Goal: Task Accomplishment & Management: Manage account settings

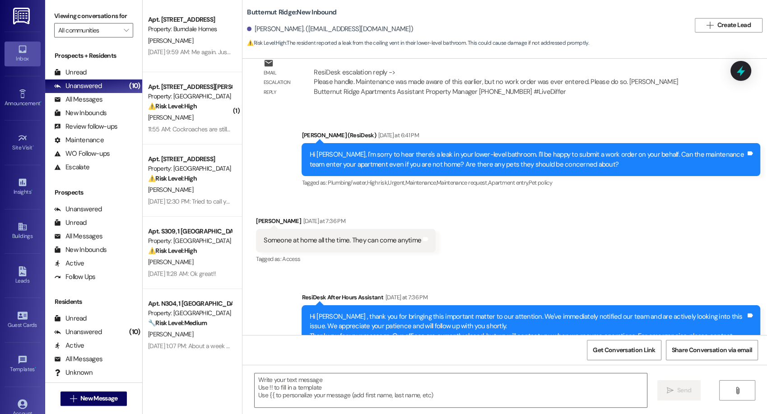
scroll to position [56, 0]
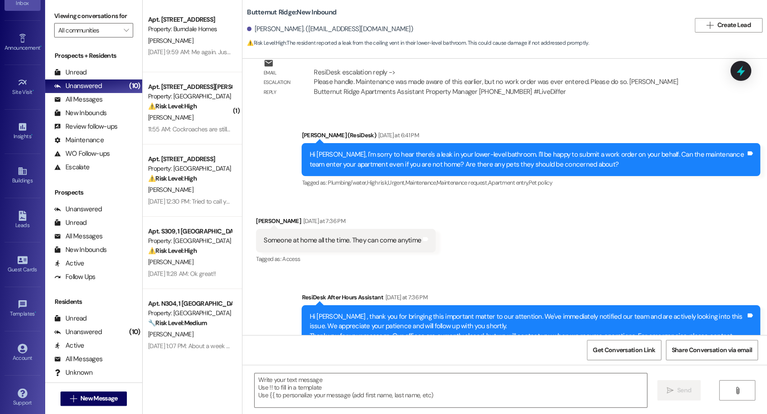
click at [9, 368] on div "Account Go to Account" at bounding box center [23, 353] width 36 height 44
click at [11, 356] on div "Account" at bounding box center [22, 358] width 45 height 9
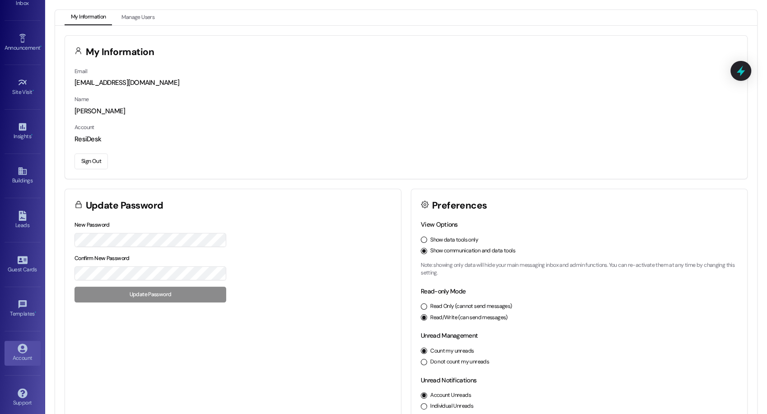
click at [90, 154] on button "Sign Out" at bounding box center [91, 162] width 33 height 16
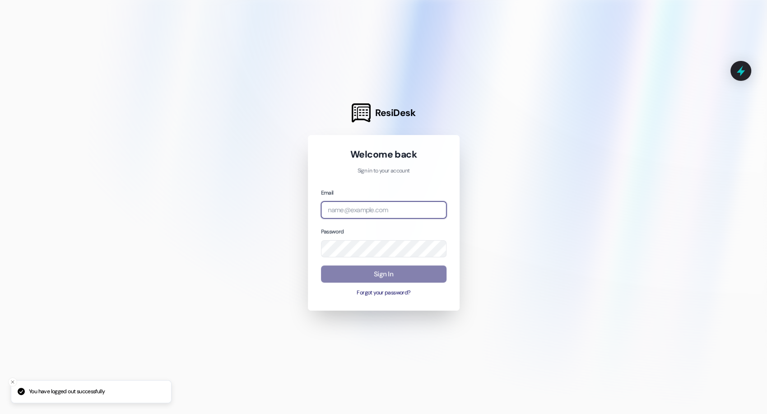
click at [437, 209] on input "email" at bounding box center [384, 210] width 126 height 18
click at [0, 414] on com-1password-button at bounding box center [0, 414] width 0 height 0
type input "[EMAIL_ADDRESS][DOMAIN_NAME]"
